Goal: Find specific page/section: Find specific page/section

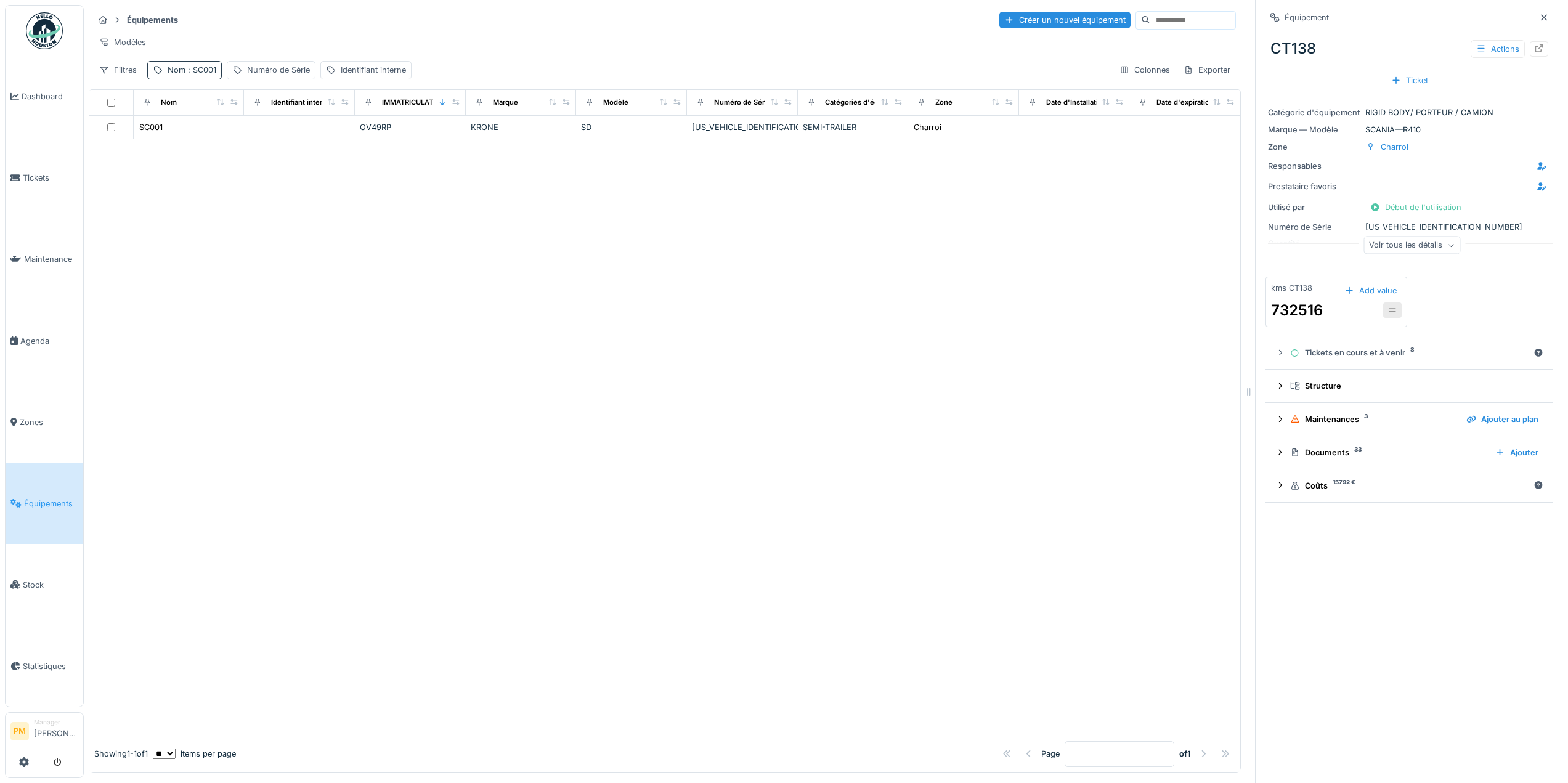
click at [205, 74] on span ": SC001" at bounding box center [201, 70] width 31 height 9
drag, startPoint x: 213, startPoint y: 146, endPoint x: 67, endPoint y: 164, distance: 147.1
click at [67, 164] on body "Dashboard Tickets Maintenance Agenda Zones Équipements Stock Statistiques PM Ma…" at bounding box center [784, 391] width 1568 height 783
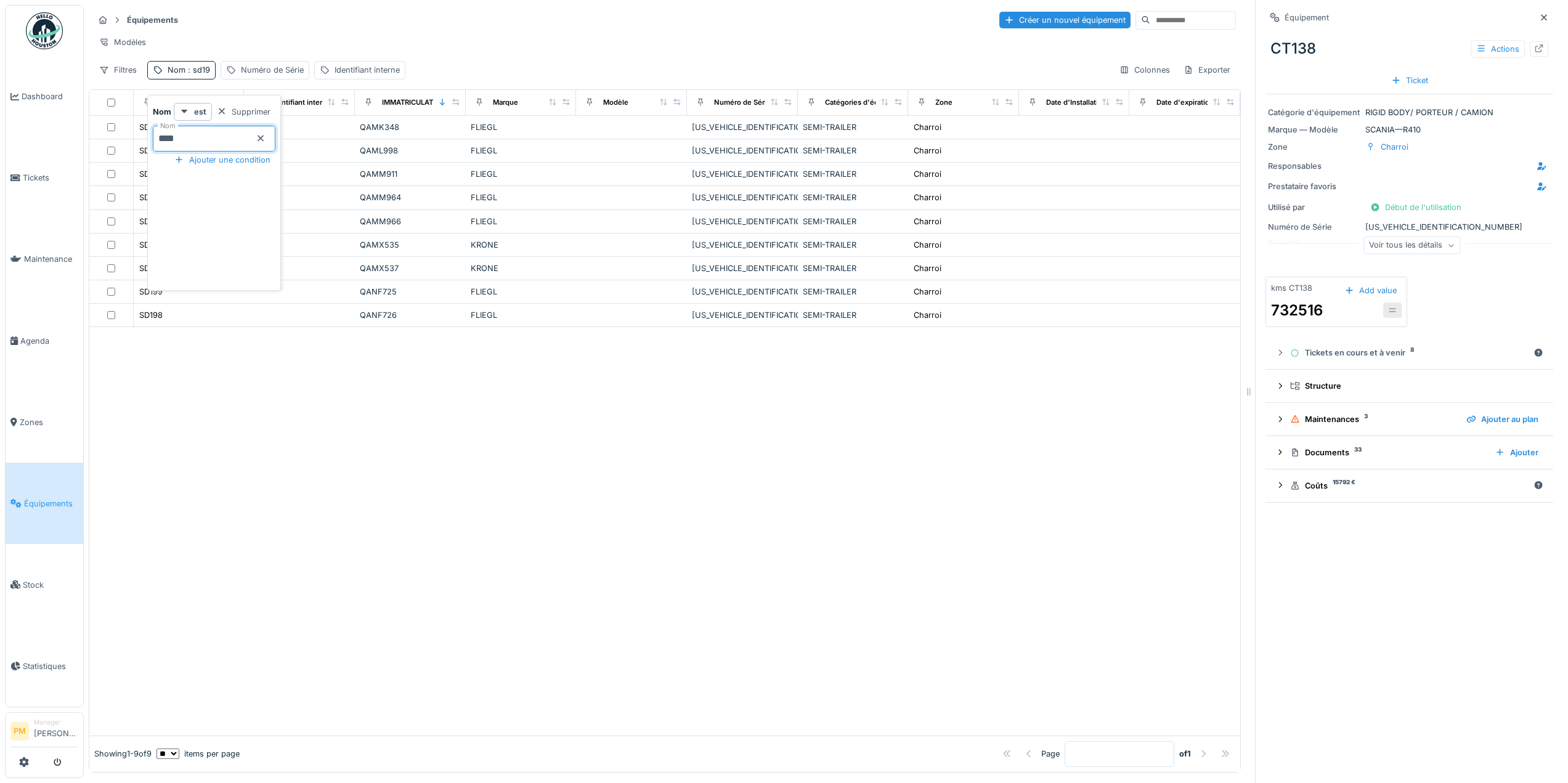
type input "*****"
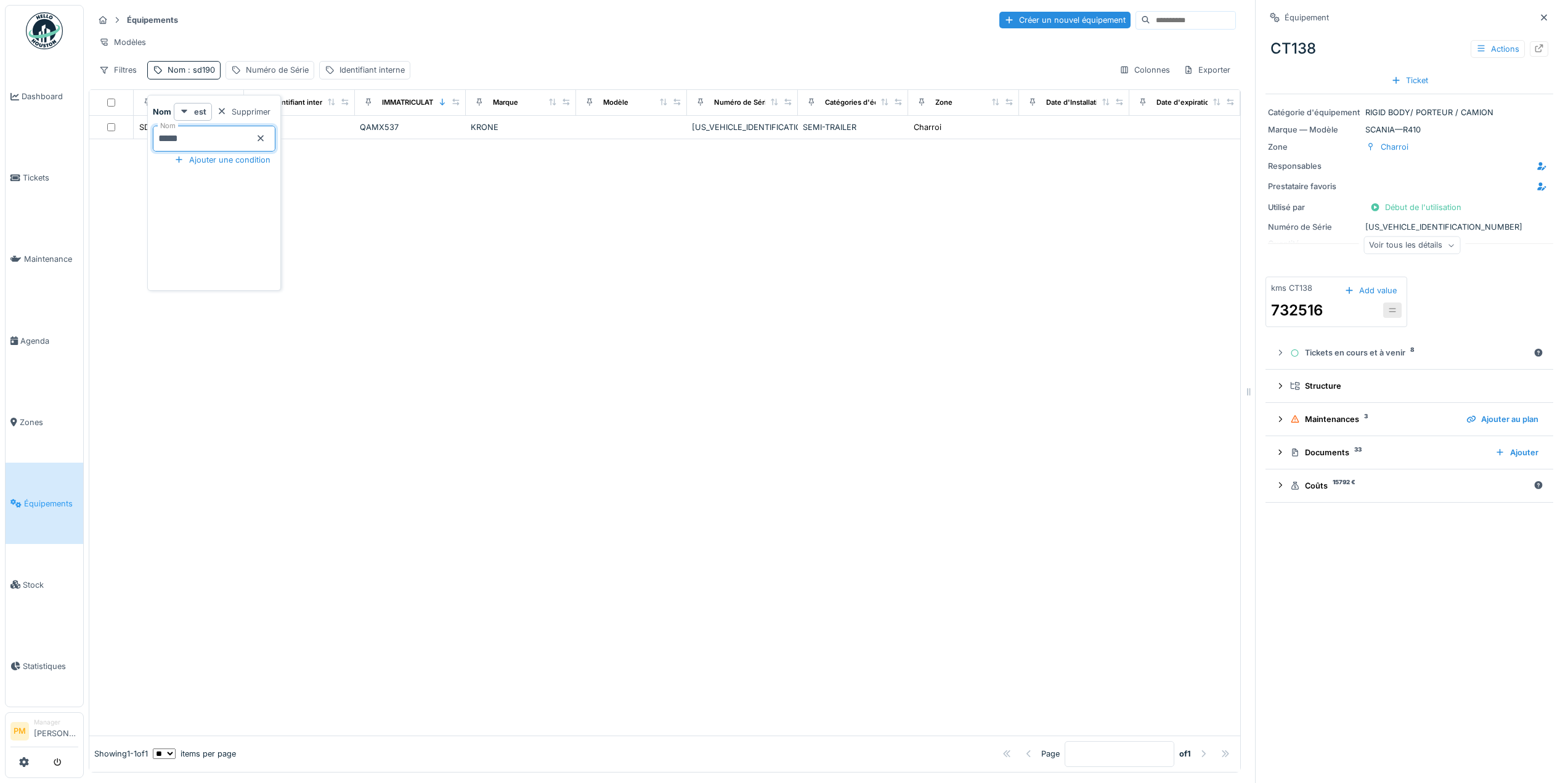
drag, startPoint x: 704, startPoint y: 412, endPoint x: 464, endPoint y: 305, distance: 262.8
click at [704, 412] on div at bounding box center [665, 437] width 1150 height 596
click at [160, 133] on div "SD190" at bounding box center [150, 127] width 23 height 11
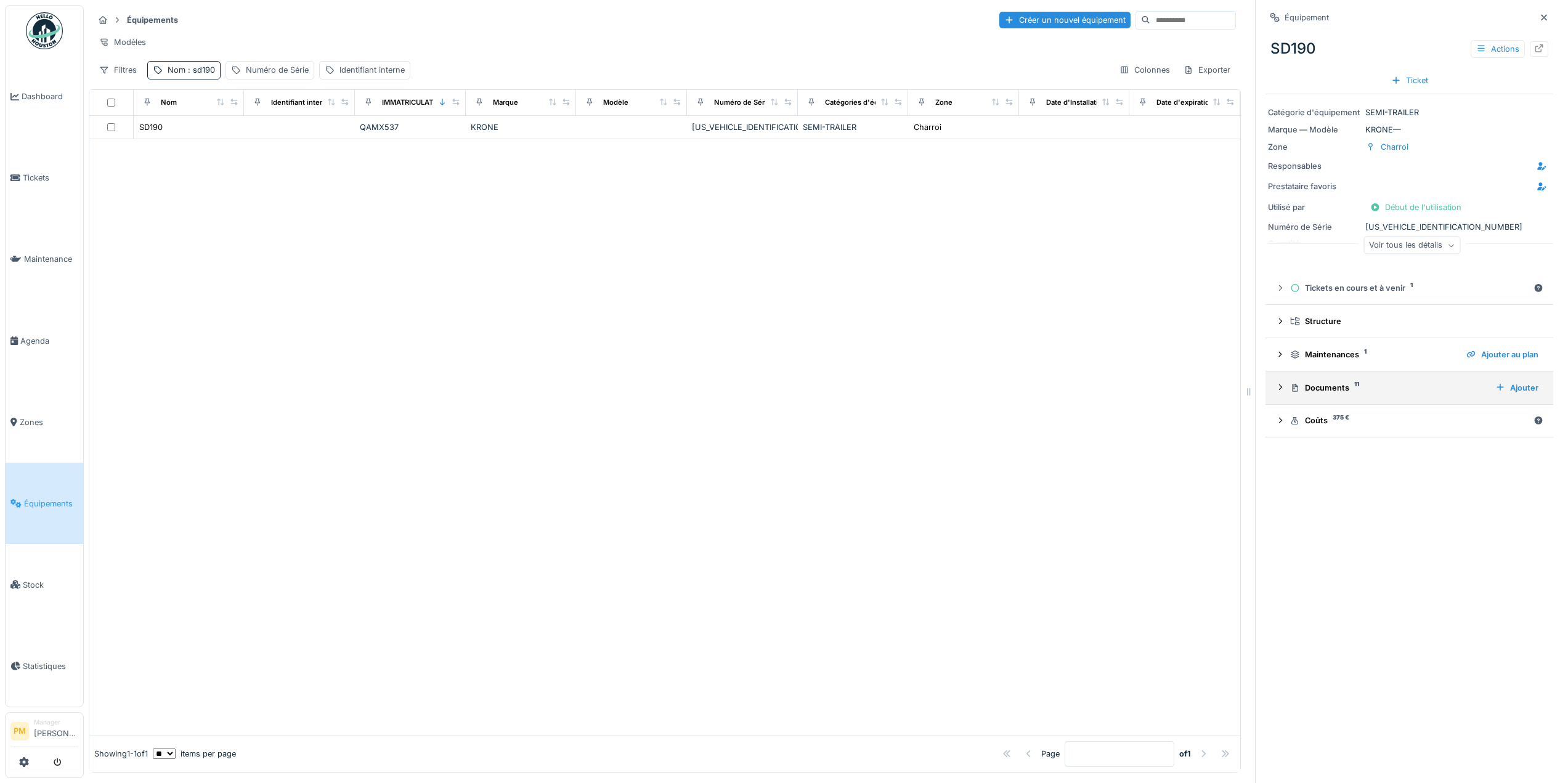
click at [1312, 383] on div "Documents 11 Ajouter" at bounding box center [1409, 387] width 268 height 17
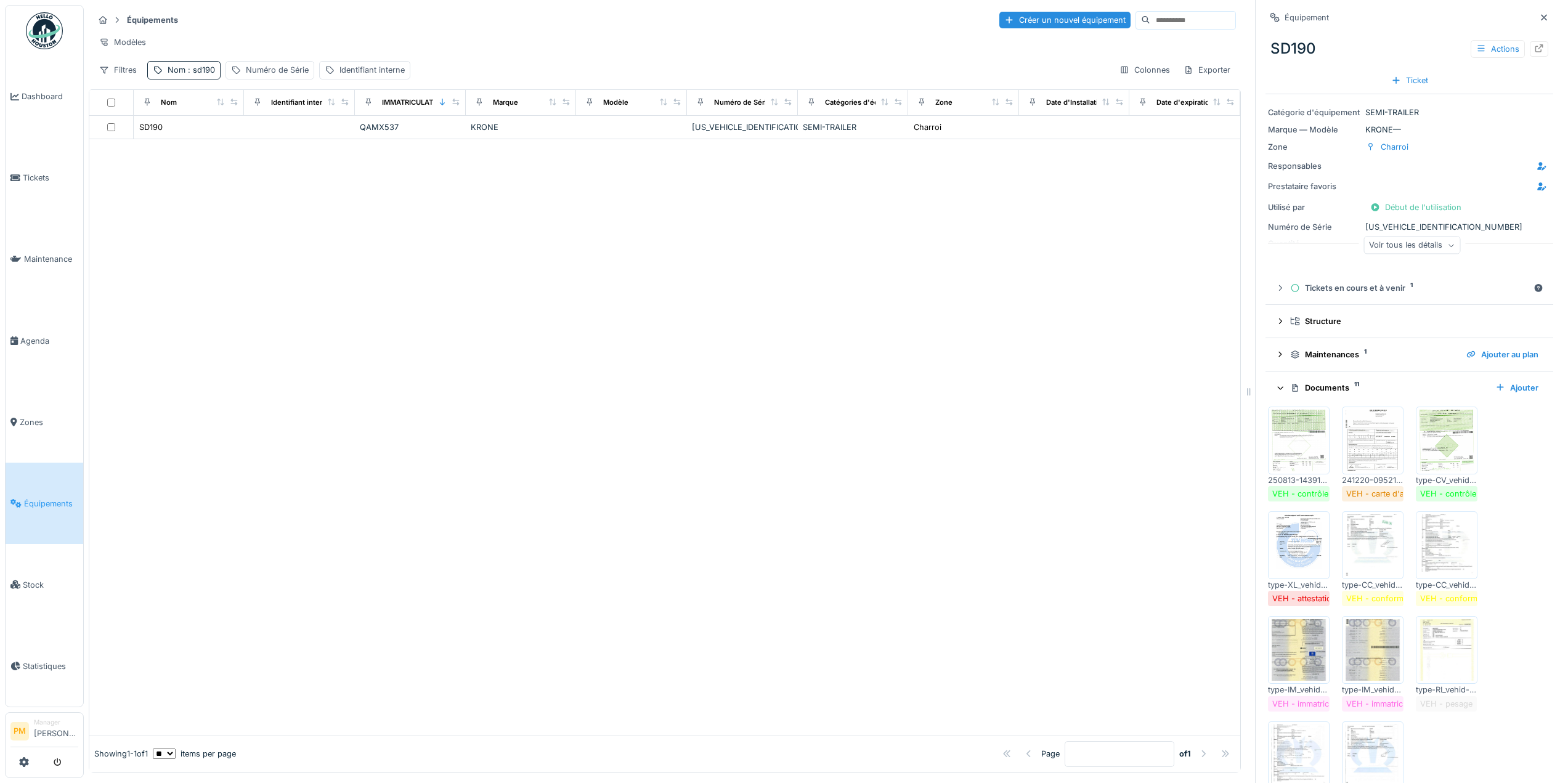
click at [1304, 448] on img at bounding box center [1298, 440] width 56 height 62
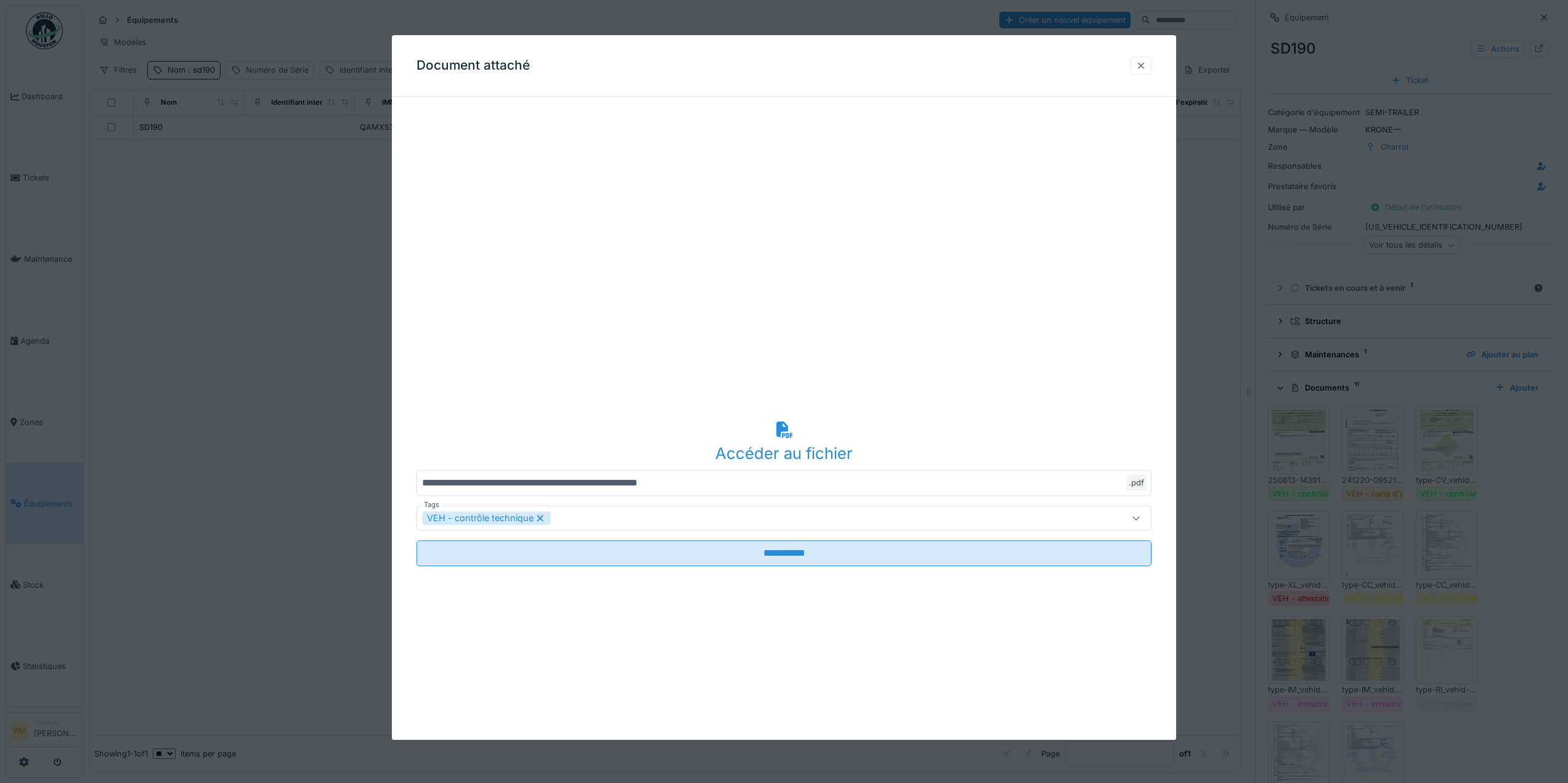
click at [1142, 64] on div at bounding box center [1140, 65] width 10 height 11
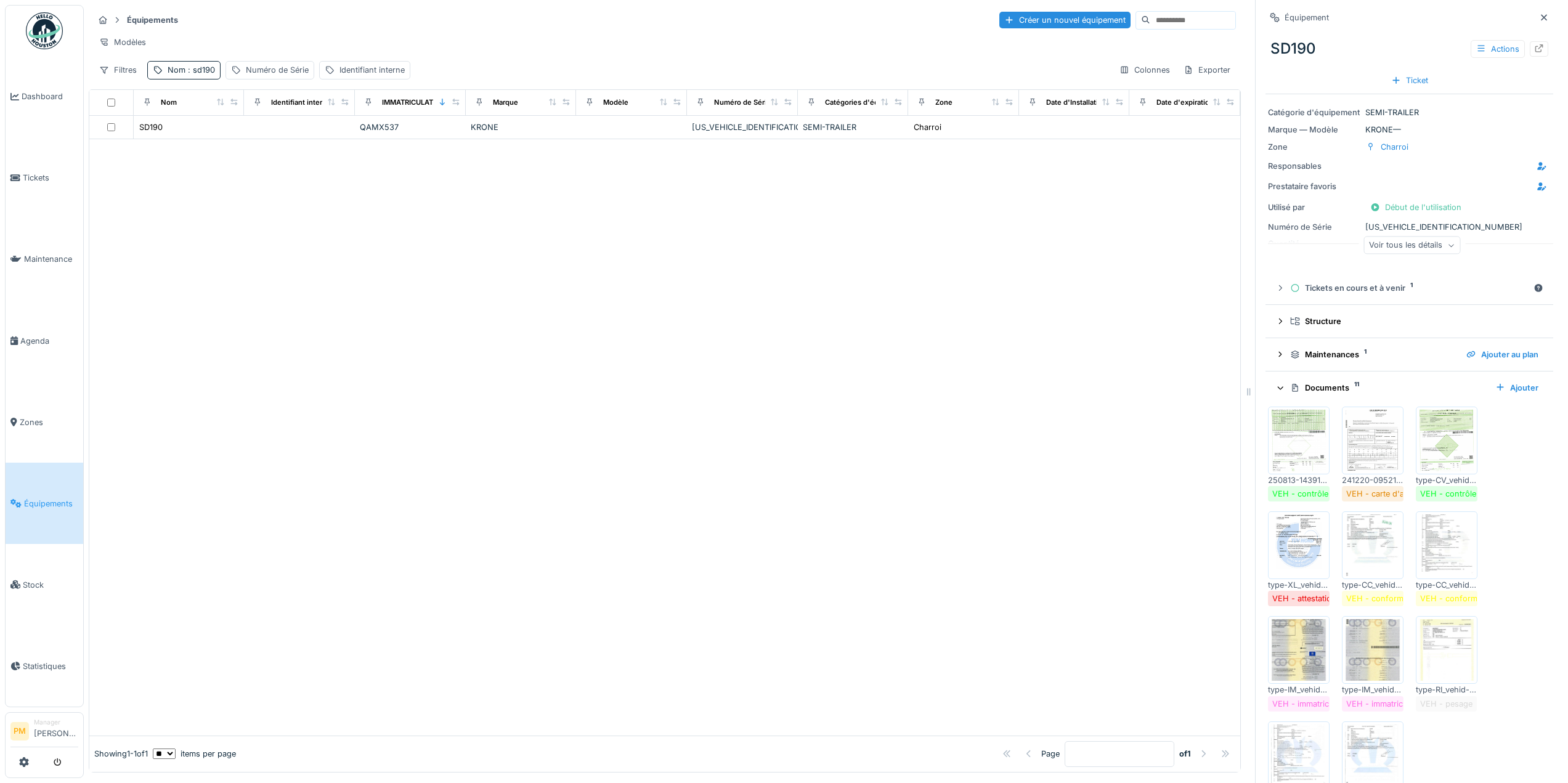
click at [1295, 423] on img at bounding box center [1298, 440] width 56 height 62
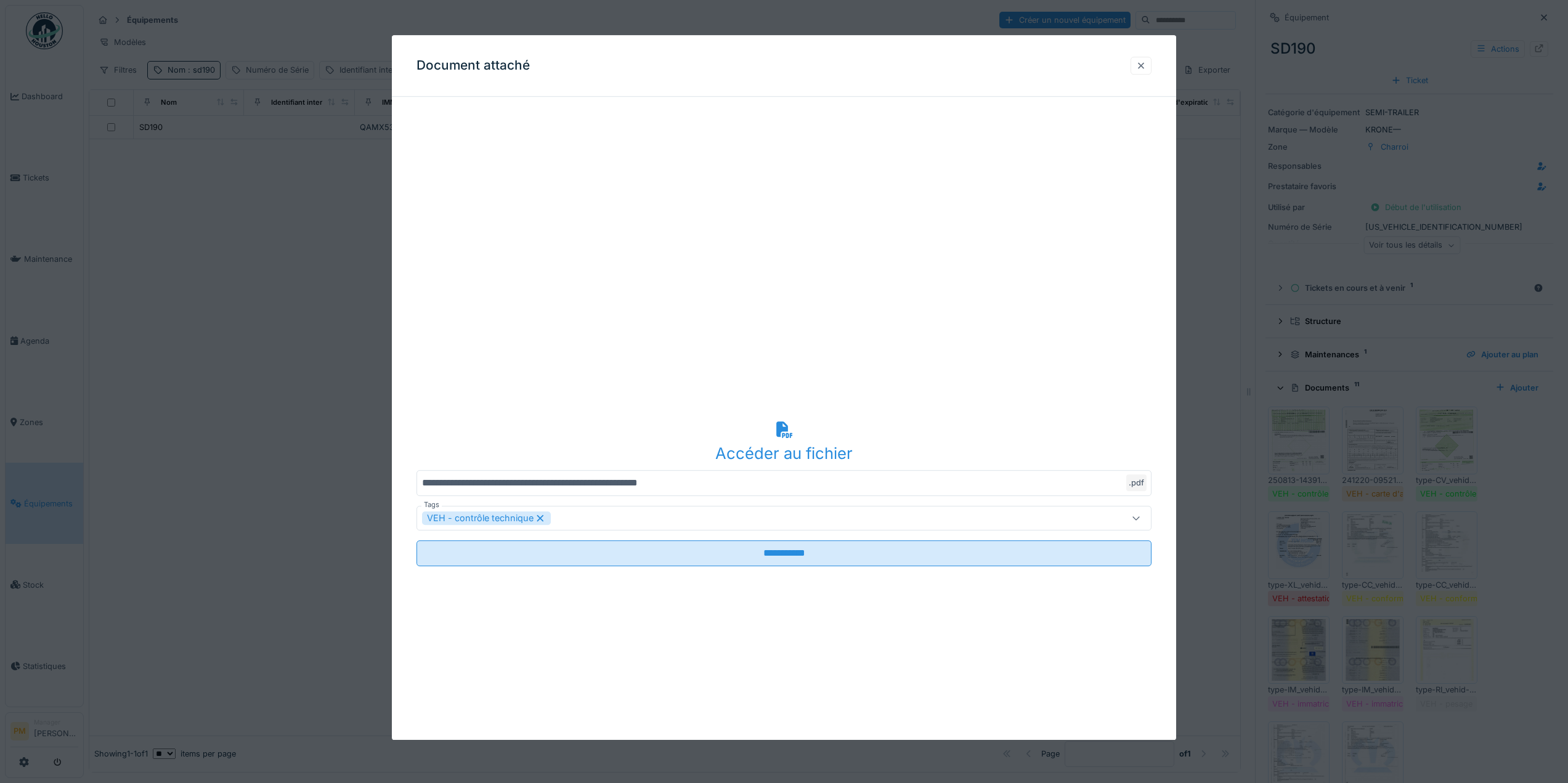
click at [1140, 59] on div at bounding box center [1140, 65] width 21 height 18
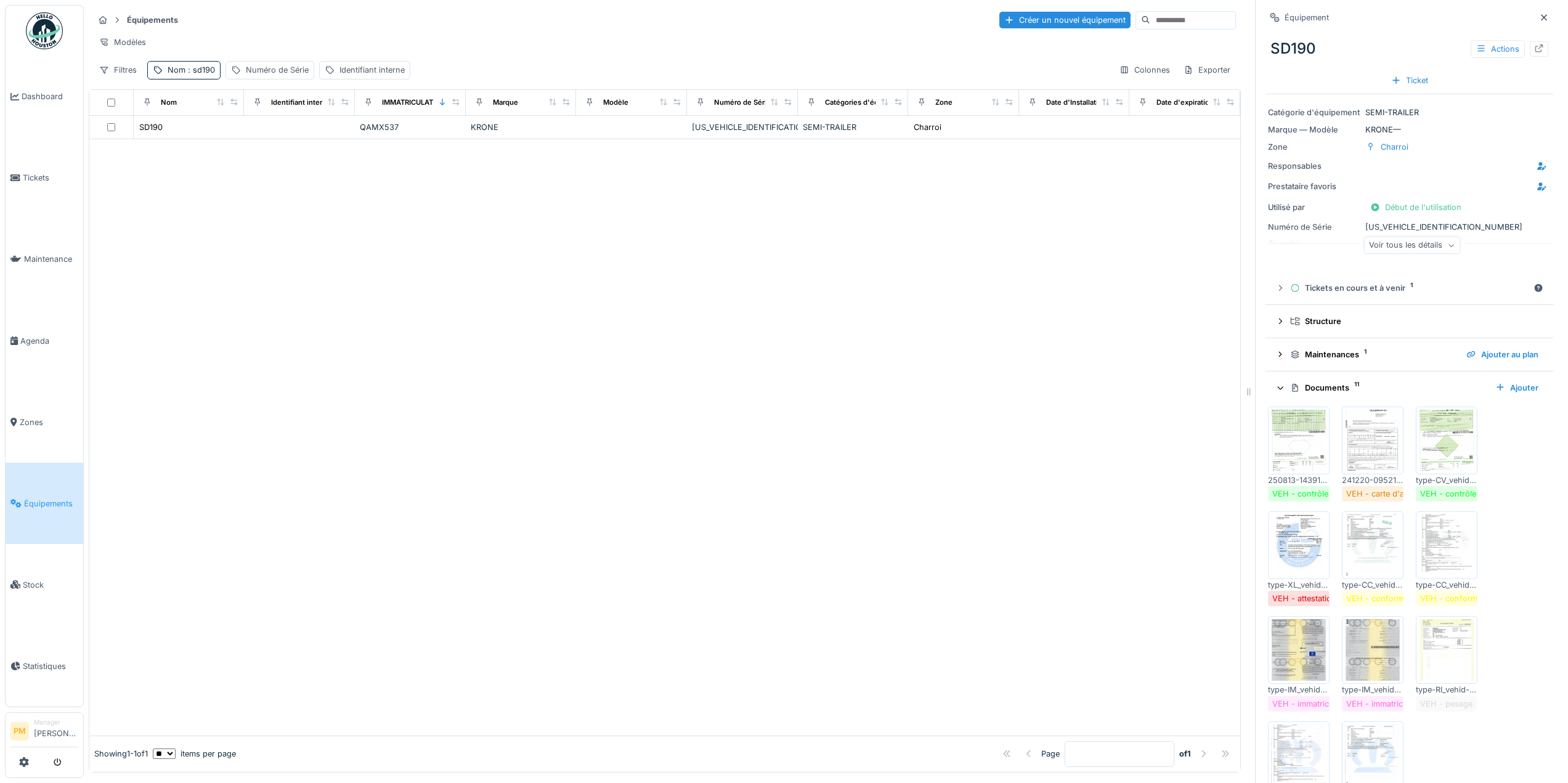
click at [1022, 282] on div at bounding box center [665, 437] width 1150 height 596
